Goal: Task Accomplishment & Management: Manage account settings

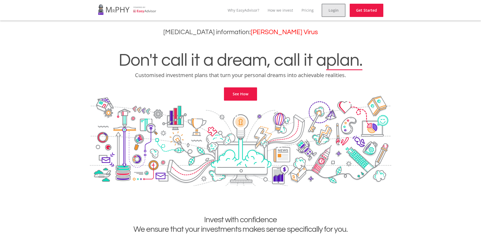
click at [331, 14] on link "Login" at bounding box center [334, 10] width 24 height 13
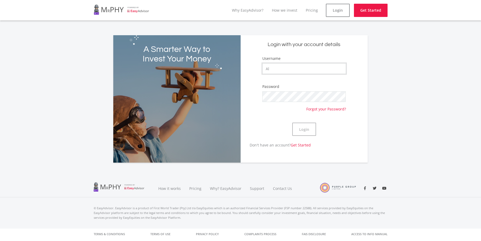
type input "A"
type input "AlmeroUAE"
click at [302, 130] on button "Login" at bounding box center [304, 129] width 24 height 13
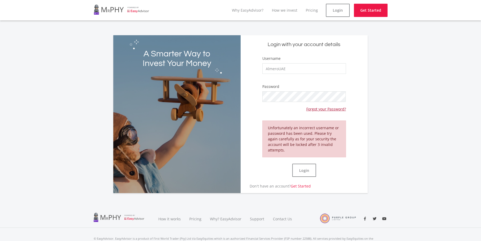
click at [319, 110] on link "Forgot your Password?" at bounding box center [326, 107] width 40 height 10
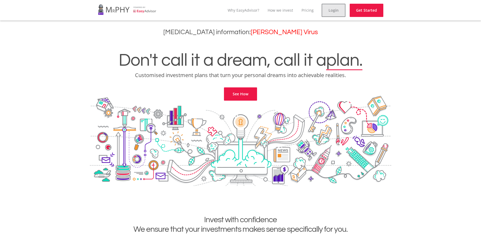
click at [336, 13] on link "Login" at bounding box center [334, 10] width 24 height 13
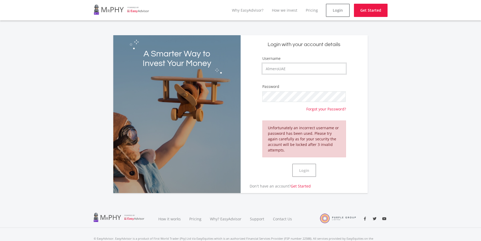
type input "AlmeroUAE"
click at [299, 165] on button "Login" at bounding box center [304, 170] width 24 height 13
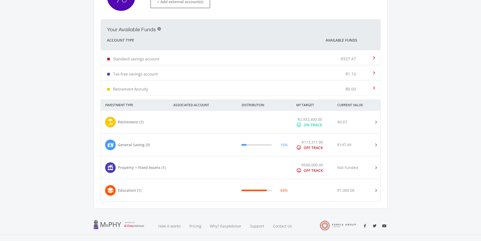
scroll to position [179, 0]
click at [185, 117] on div at bounding box center [210, 121] width 55 height 11
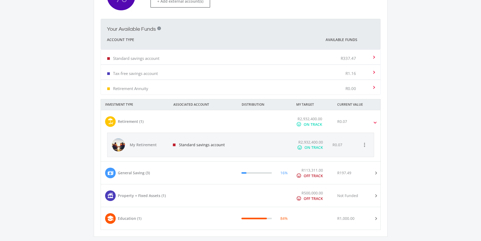
click at [284, 146] on div at bounding box center [264, 145] width 53 height 24
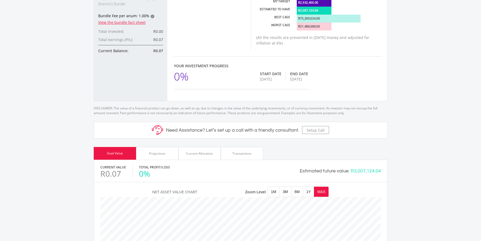
scroll to position [151, 281]
click at [163, 151] on div "Projections" at bounding box center [157, 153] width 16 height 5
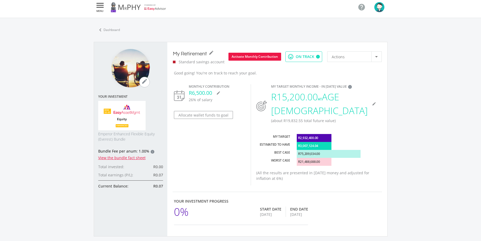
scroll to position [3, 0]
click at [219, 92] on icon "mode_edit" at bounding box center [218, 93] width 4 height 4
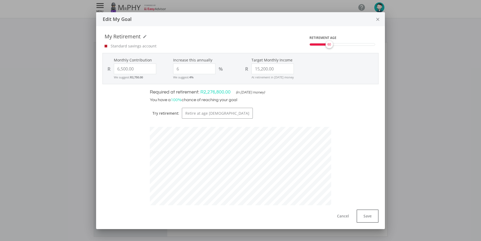
scroll to position [142, 189]
click at [260, 69] on input "15200.00" at bounding box center [272, 69] width 42 height 11
type input "150200.00"
type input "6500"
type input "150200"
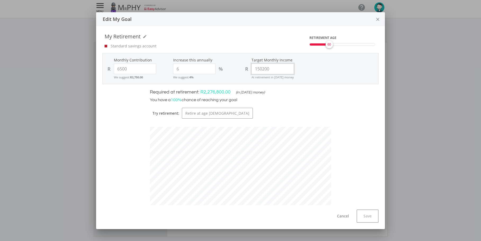
type input "6,500.00"
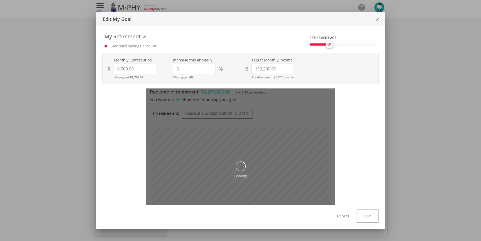
click at [306, 71] on div "R 150,200.00" at bounding box center [275, 69] width 66 height 11
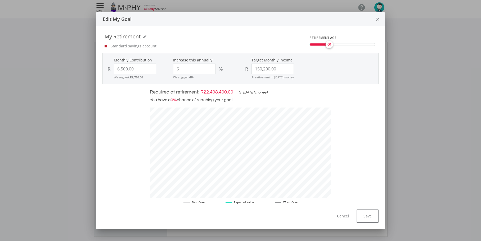
scroll to position [138, 189]
click at [259, 69] on input "150200.00" at bounding box center [272, 69] width 42 height 11
type input "15200.00"
type input "6500"
type input "15200"
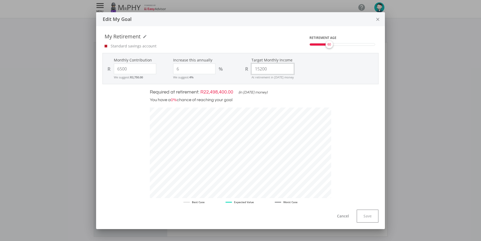
type input "6,500.00"
click at [258, 69] on input "15200" at bounding box center [272, 69] width 42 height 11
type input "5200"
type input "6,500.00"
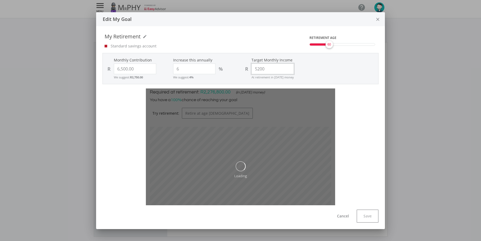
type input "52000"
type input "6,500.00"
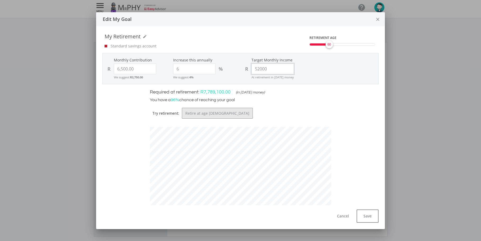
scroll to position [0, 0]
type input "52,000.00"
drag, startPoint x: 329, startPoint y: 46, endPoint x: 339, endPoint y: 47, distance: 9.9
click at [339, 47] on div "66" at bounding box center [339, 44] width 11 height 11
drag, startPoint x: 338, startPoint y: 46, endPoint x: 332, endPoint y: 46, distance: 5.8
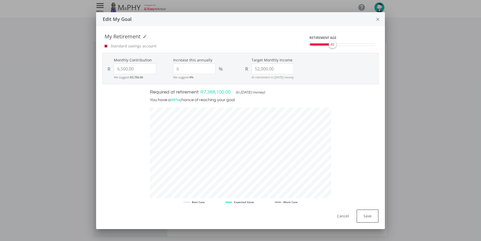
click at [332, 46] on span "62" at bounding box center [332, 44] width 3 height 5
drag, startPoint x: 136, startPoint y: 69, endPoint x: 94, endPoint y: 67, distance: 42.1
click at [94, 67] on div "Edit My Goal close My Retirement mode_edit My Retirement Standard savings accou…" at bounding box center [240, 120] width 481 height 241
type input "3500"
type input "52,000.00"
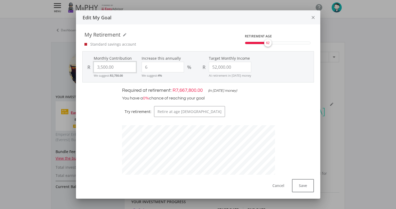
type input "3500.00"
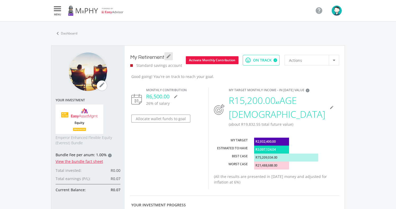
click at [167, 56] on icon "mode_edit" at bounding box center [168, 55] width 5 height 5
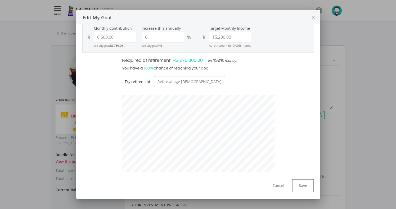
scroll to position [28, 0]
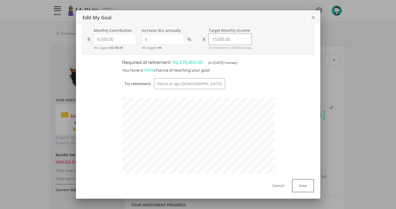
click at [231, 38] on input "15200.00" at bounding box center [230, 39] width 42 height 11
type input "1"
type input "6500"
type input "0"
type input "6,500.00"
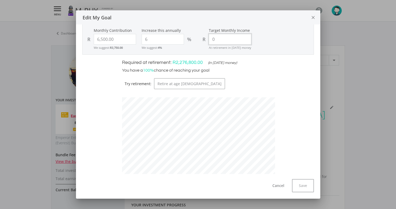
scroll to position [264576, 264574]
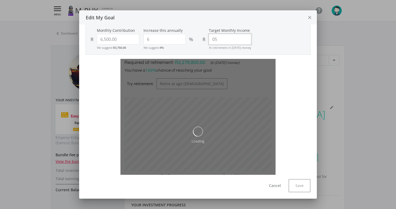
type input "0"
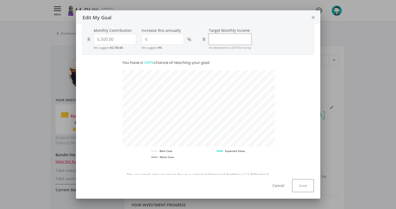
scroll to position [128, 161]
type input "50000"
type input "6,500.00"
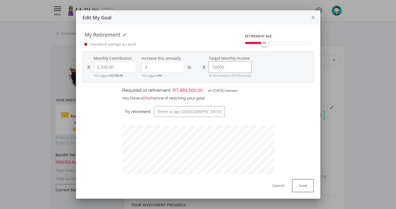
scroll to position [0, 0]
type input "50000"
type input "6500.00"
type input "50,000.00"
drag, startPoint x: 115, startPoint y: 68, endPoint x: 72, endPoint y: 68, distance: 42.6
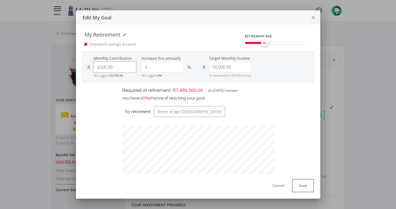
click at [72, 68] on div "Edit My Goal close My Retirement mode_edit My Retirement Standard savings accou…" at bounding box center [198, 104] width 396 height 209
type input "10000"
type input "50,000.00"
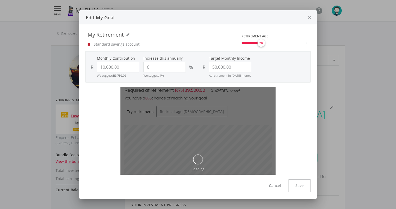
click at [85, 112] on div "Required at retirement: R7,489,500.00 (in today's money) You have a 0% chance o…" at bounding box center [198, 163] width 233 height 152
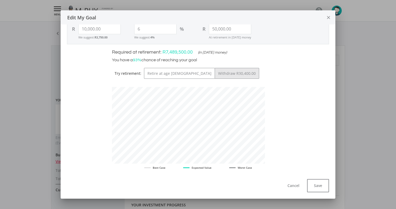
scroll to position [155, 161]
click at [215, 73] on button "Withdraw R30,400.00" at bounding box center [237, 73] width 44 height 11
type input "10000"
type input "30400"
type input "10,000.00"
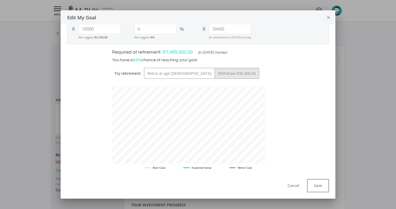
type input "30,400.00"
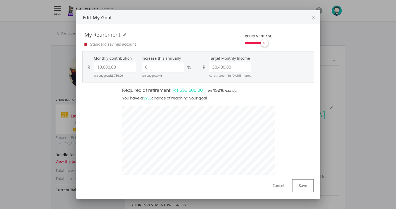
scroll to position [0, 0]
click at [312, 16] on icon "close" at bounding box center [313, 18] width 5 height 14
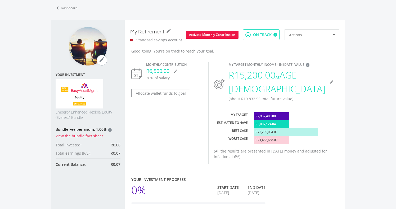
scroll to position [28, 0]
